Goal: Information Seeking & Learning: Learn about a topic

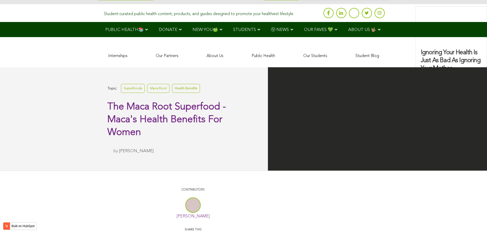
scroll to position [1642, 0]
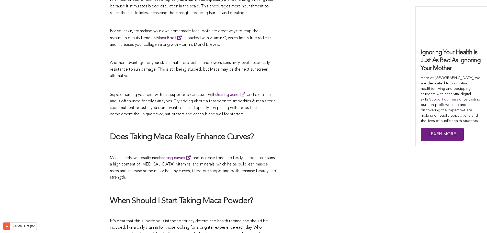
click at [201, 132] on h2 "Does Taking Maca Really Enhance Curves?" at bounding box center [193, 137] width 166 height 11
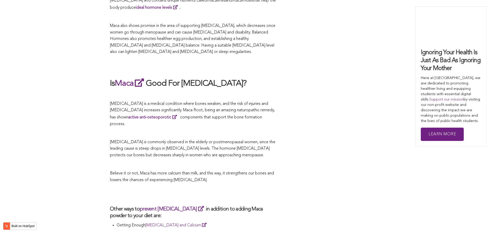
scroll to position [1418, 0]
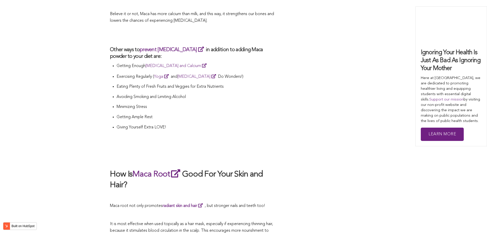
click at [198, 124] on li "Giving Yourself Extra LOVE!" at bounding box center [195, 129] width 159 height 10
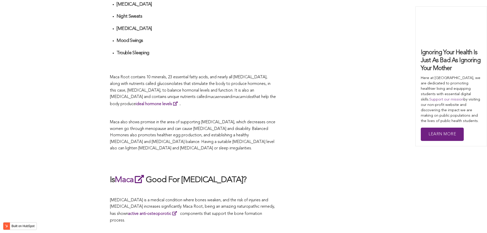
scroll to position [1470, 0]
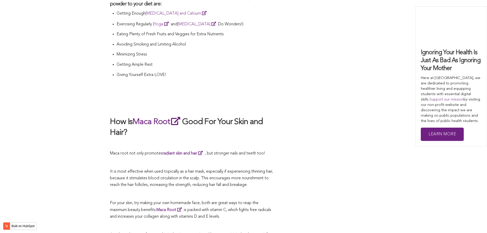
click at [230, 116] on h2 "How Is Maca Root Good For Your Skin and Hair?" at bounding box center [193, 127] width 166 height 22
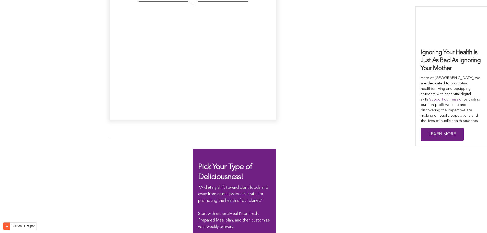
scroll to position [1349, 0]
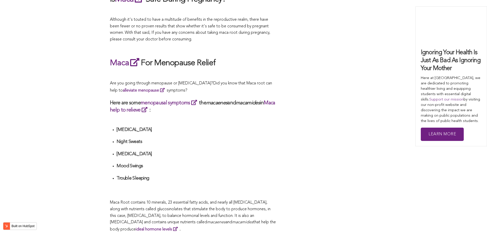
click at [292, 116] on div "CONTRIBUTORS [PERSON_NAME] Share this What Are The Health Benefits of Maca For …" at bounding box center [243, 79] width 267 height 1807
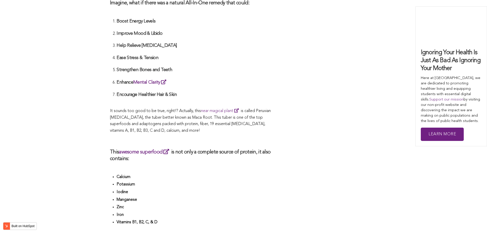
scroll to position [884, 0]
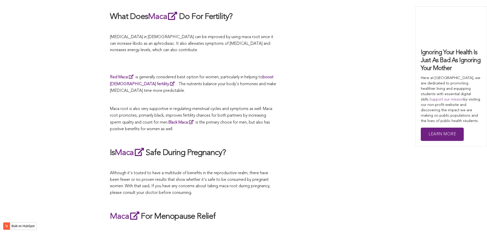
click at [254, 116] on span "Maca root is also very supportive in regulating menstrual cycles and symptoms a…" at bounding box center [191, 119] width 162 height 24
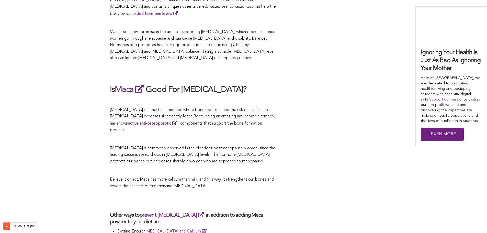
click at [230, 116] on span "[MEDICAL_DATA] is a medical condition where bones weaken, and the risk of injur…" at bounding box center [192, 120] width 165 height 24
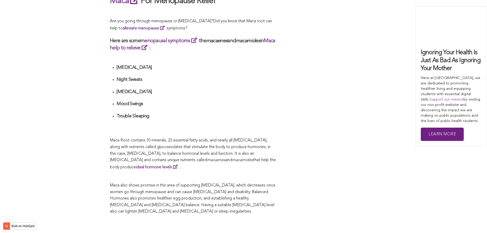
scroll to position [1073, 0]
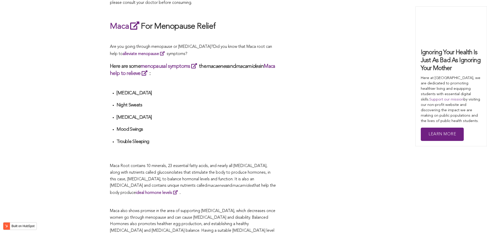
click at [232, 229] on p "Maca also shows promise in the area of supporting [MEDICAL_DATA], which decreas…" at bounding box center [193, 224] width 166 height 33
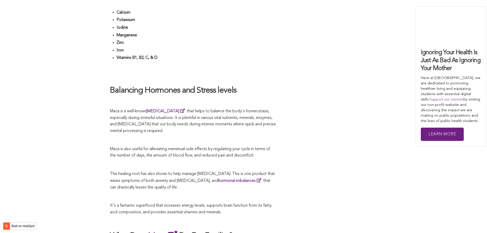
scroll to position [1664, 0]
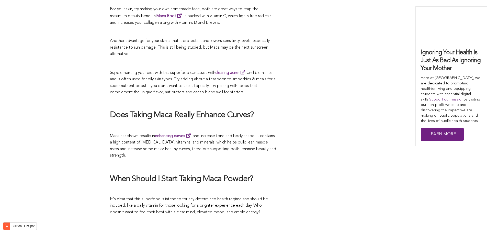
click at [206, 134] on span "Maca has shown results in enhancing curves and increase tone and body shape. It…" at bounding box center [193, 146] width 166 height 24
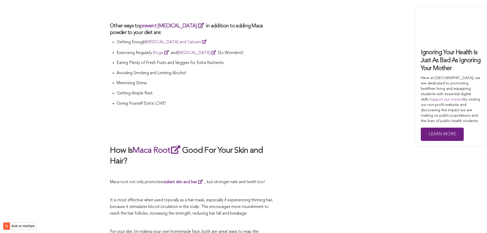
click at [208, 129] on h2 at bounding box center [193, 134] width 166 height 11
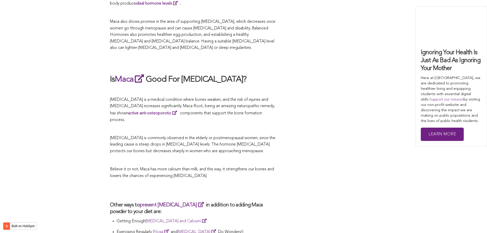
scroll to position [959, 0]
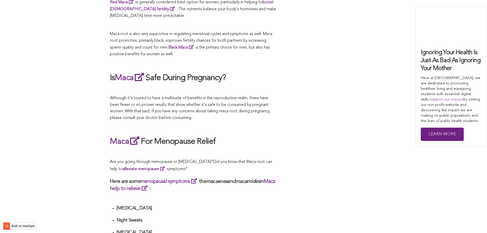
click at [242, 116] on span "What Are The Health Benefits of Maca For Women ? Hi [DEMOGRAPHIC_DATA], have yo…" at bounding box center [193, 191] width 166 height 1739
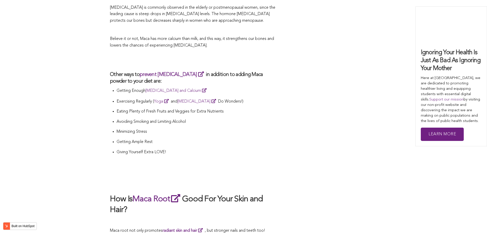
scroll to position [985, 0]
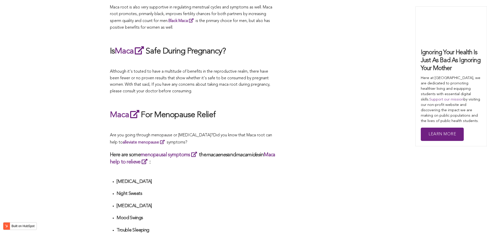
click at [309, 116] on div "CONTRIBUTORS [PERSON_NAME] Share this What Are The Health Benefits of Maca For …" at bounding box center [243, 131] width 267 height 1807
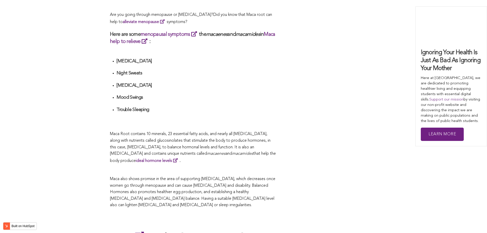
click at [233, 116] on li "Trouble Sleeping" at bounding box center [195, 116] width 159 height 18
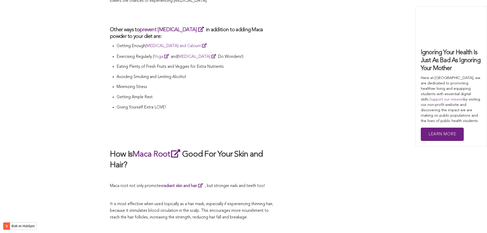
scroll to position [1489, 0]
